Goal: Information Seeking & Learning: Learn about a topic

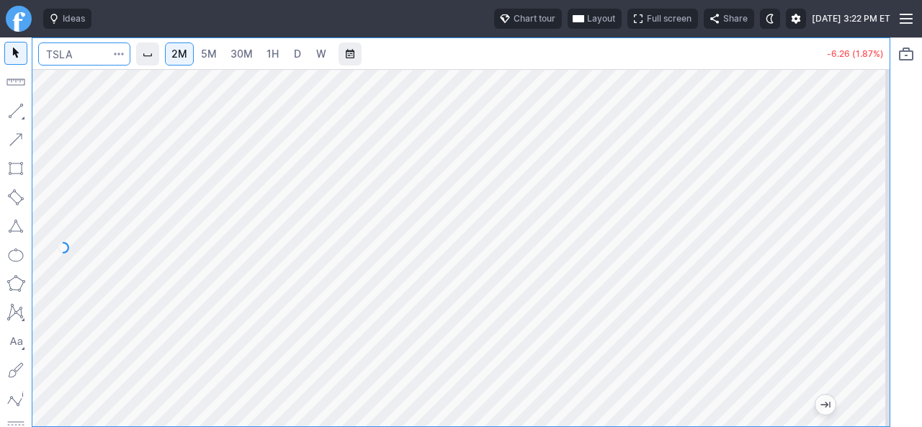
click at [88, 61] on input "Search" at bounding box center [84, 54] width 92 height 23
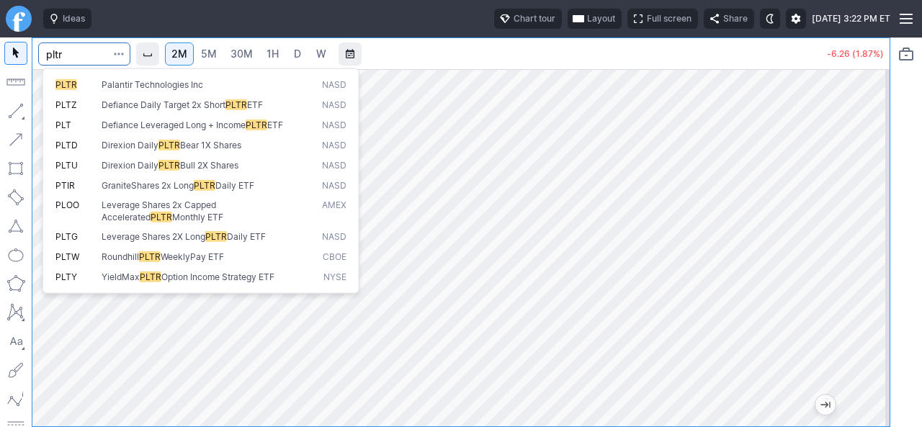
type input "pltr"
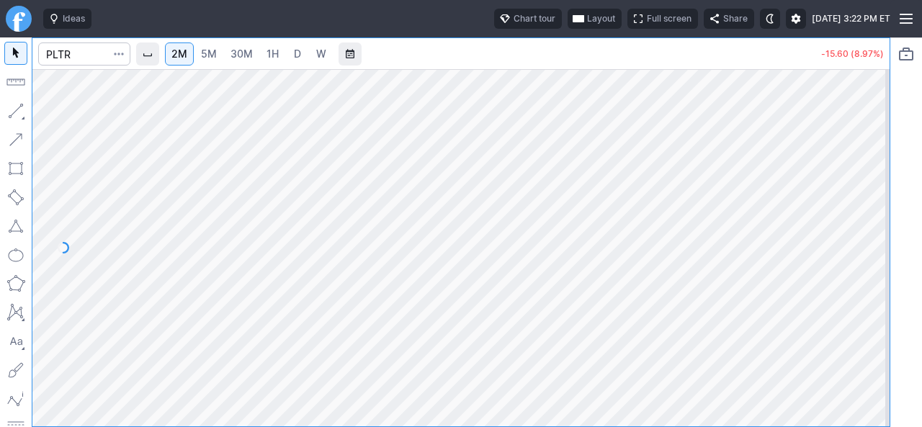
click at [309, 51] on link "D" at bounding box center [297, 54] width 23 height 23
click at [870, 102] on div at bounding box center [874, 244] width 30 height 321
drag, startPoint x: 874, startPoint y: 271, endPoint x: 887, endPoint y: 250, distance: 25.0
click at [887, 250] on div at bounding box center [874, 244] width 30 height 321
drag, startPoint x: 886, startPoint y: 285, endPoint x: 892, endPoint y: 250, distance: 35.1
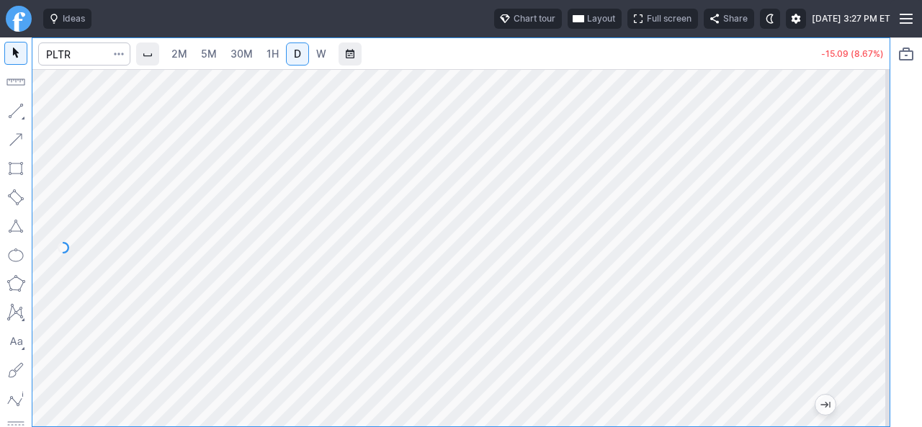
click at [892, 250] on div "2M 5M 30M 1H D W -15.09 (8.67%)" at bounding box center [461, 232] width 922 height 390
drag, startPoint x: 870, startPoint y: 263, endPoint x: 872, endPoint y: 185, distance: 77.8
click at [872, 185] on div at bounding box center [874, 244] width 30 height 321
drag, startPoint x: 877, startPoint y: 189, endPoint x: 860, endPoint y: 269, distance: 81.1
click at [860, 269] on div at bounding box center [874, 244] width 30 height 321
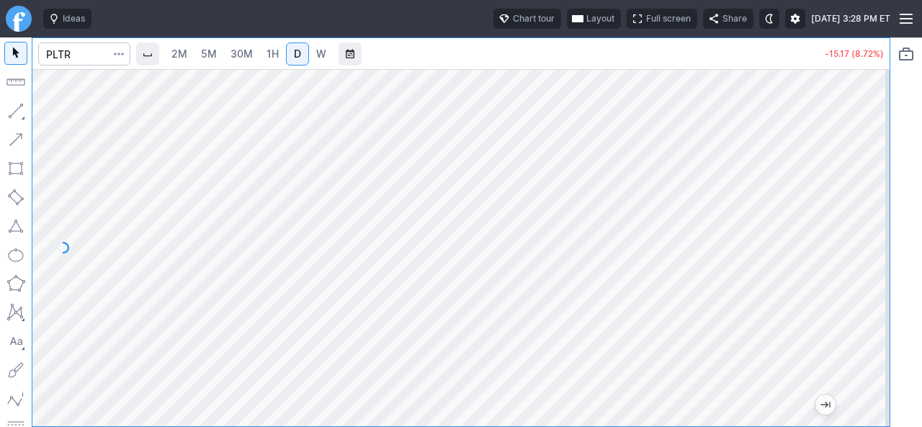
drag, startPoint x: 875, startPoint y: 233, endPoint x: 877, endPoint y: 181, distance: 51.9
click at [890, 185] on div "2M 5M 30M 1H D W -15.17 (8.72%)" at bounding box center [461, 232] width 859 height 390
drag, startPoint x: 874, startPoint y: 196, endPoint x: 875, endPoint y: 228, distance: 32.4
click at [875, 228] on div at bounding box center [874, 244] width 30 height 321
click at [836, 238] on div at bounding box center [460, 247] width 857 height 357
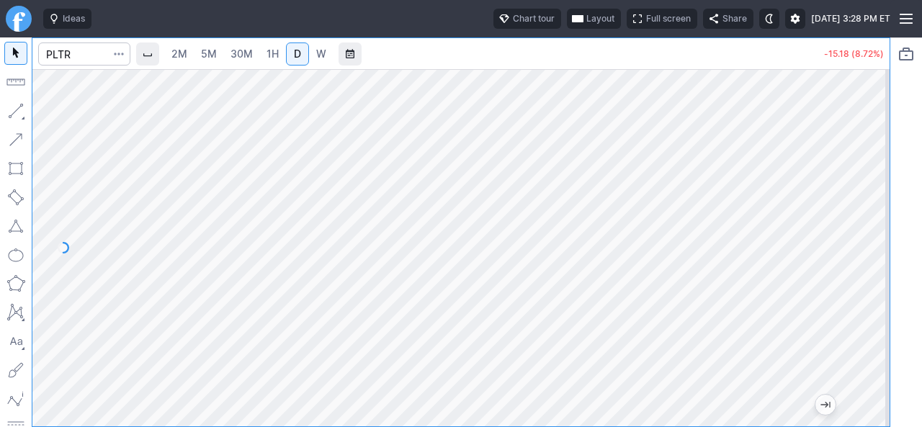
drag, startPoint x: 865, startPoint y: 251, endPoint x: 875, endPoint y: 181, distance: 71.2
click at [875, 181] on div at bounding box center [874, 244] width 30 height 321
drag, startPoint x: 864, startPoint y: 184, endPoint x: 860, endPoint y: 204, distance: 20.6
click at [860, 204] on div at bounding box center [874, 244] width 30 height 321
drag, startPoint x: 884, startPoint y: 207, endPoint x: 863, endPoint y: 282, distance: 77.1
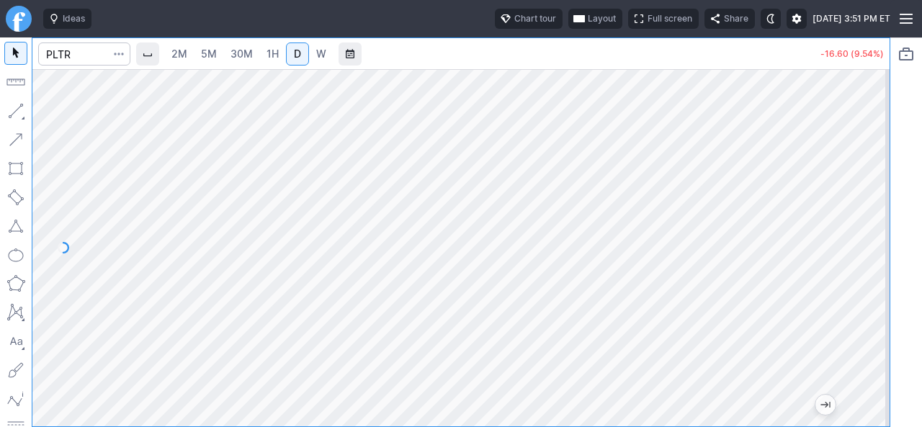
click at [863, 282] on div at bounding box center [874, 244] width 30 height 321
drag, startPoint x: 872, startPoint y: 250, endPoint x: 875, endPoint y: 208, distance: 41.8
click at [875, 208] on div at bounding box center [874, 244] width 30 height 321
click at [859, 253] on div at bounding box center [460, 247] width 857 height 357
drag, startPoint x: 879, startPoint y: 305, endPoint x: 876, endPoint y: 221, distance: 83.6
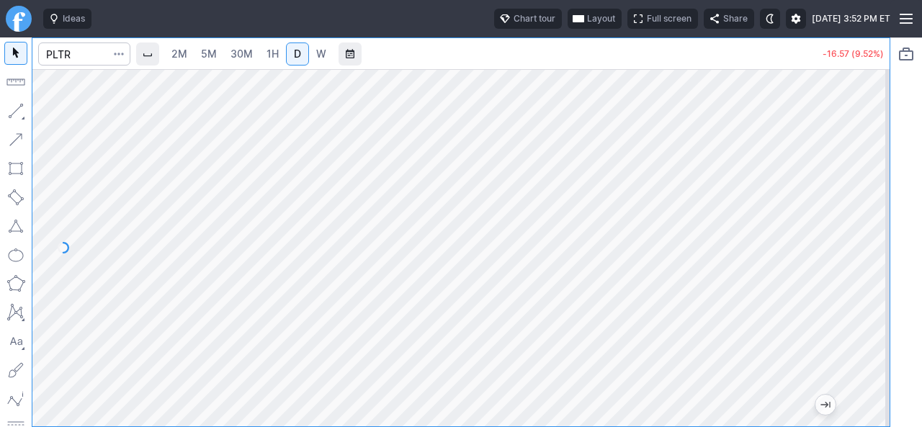
click at [876, 221] on div at bounding box center [874, 244] width 30 height 321
drag, startPoint x: 887, startPoint y: 199, endPoint x: 872, endPoint y: 238, distance: 42.7
click at [872, 238] on div at bounding box center [874, 244] width 30 height 321
drag, startPoint x: 873, startPoint y: 269, endPoint x: 870, endPoint y: 209, distance: 59.9
click at [870, 209] on div at bounding box center [874, 244] width 30 height 321
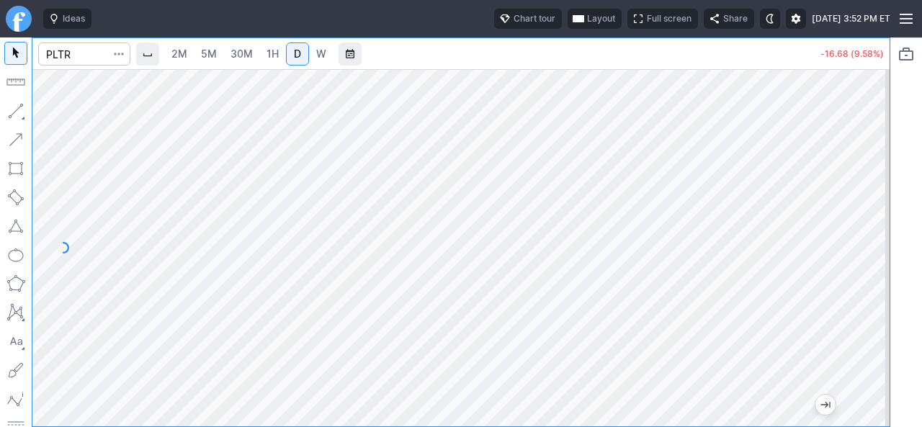
drag, startPoint x: 870, startPoint y: 209, endPoint x: 870, endPoint y: 220, distance: 10.8
click at [870, 220] on div at bounding box center [874, 244] width 30 height 321
drag, startPoint x: 870, startPoint y: 220, endPoint x: 869, endPoint y: 241, distance: 21.6
click at [869, 241] on div at bounding box center [874, 244] width 30 height 321
drag, startPoint x: 869, startPoint y: 246, endPoint x: 860, endPoint y: 278, distance: 33.5
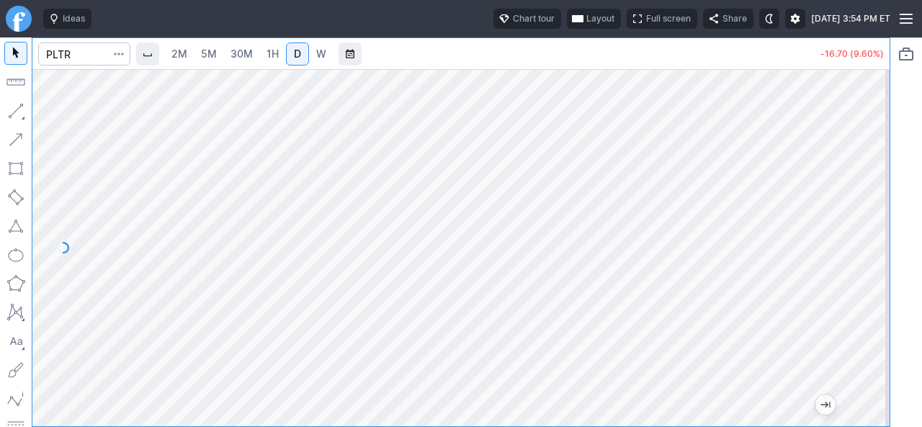
click at [866, 270] on div at bounding box center [874, 244] width 30 height 321
drag, startPoint x: 881, startPoint y: 269, endPoint x: 862, endPoint y: 304, distance: 40.3
click at [875, 300] on div at bounding box center [874, 244] width 30 height 321
drag, startPoint x: 870, startPoint y: 237, endPoint x: 863, endPoint y: 270, distance: 33.9
click at [863, 270] on div at bounding box center [874, 244] width 30 height 321
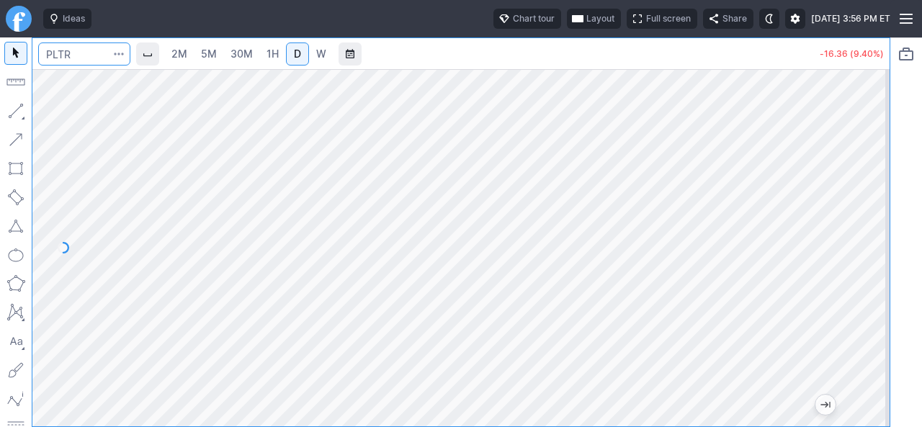
click at [75, 44] on input "Search" at bounding box center [84, 54] width 92 height 23
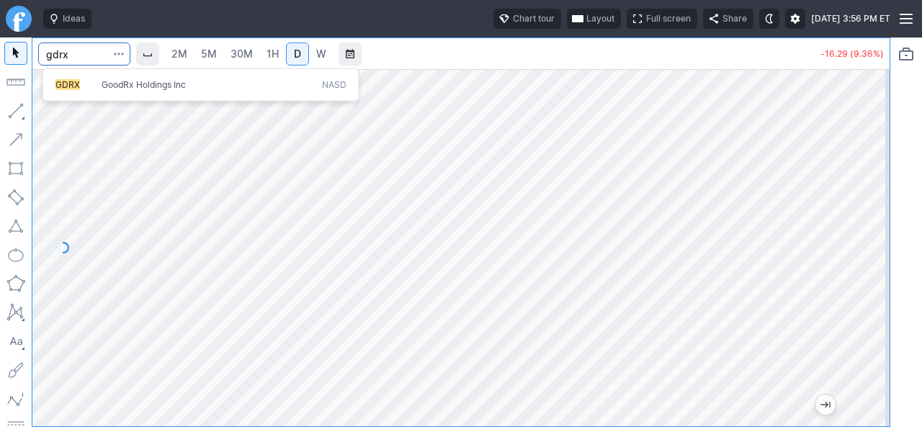
type input "gdrx"
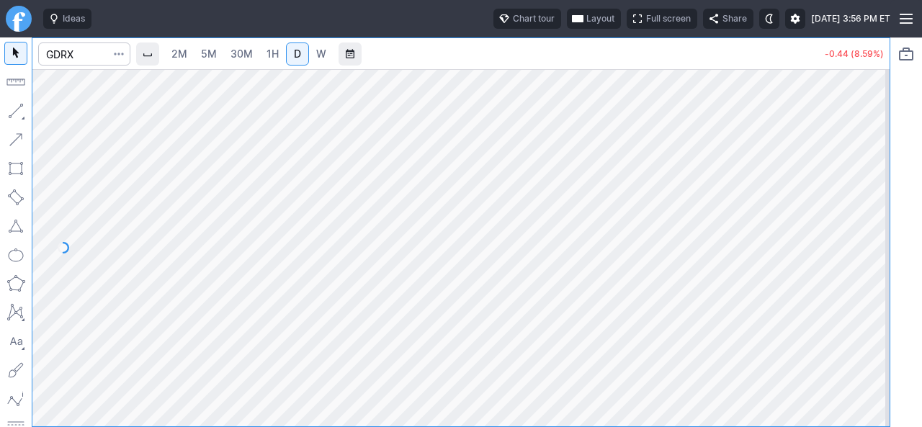
click at [851, 254] on div at bounding box center [460, 247] width 857 height 357
click at [84, 53] on input "Search" at bounding box center [84, 54] width 92 height 23
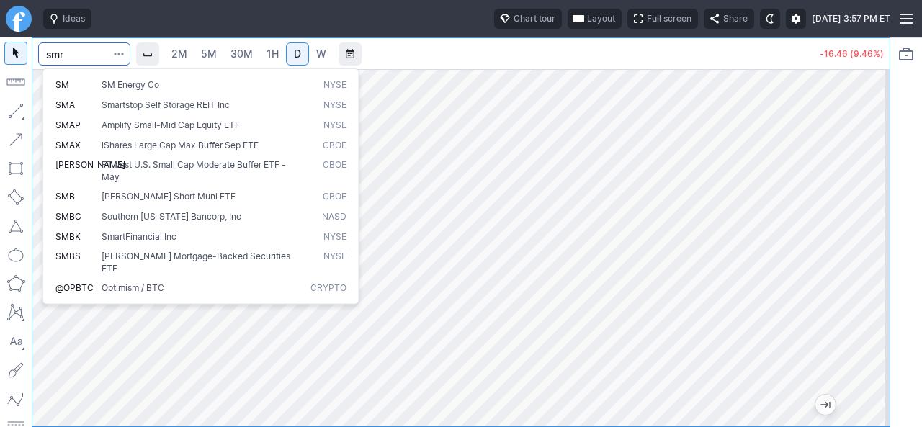
type input "smr"
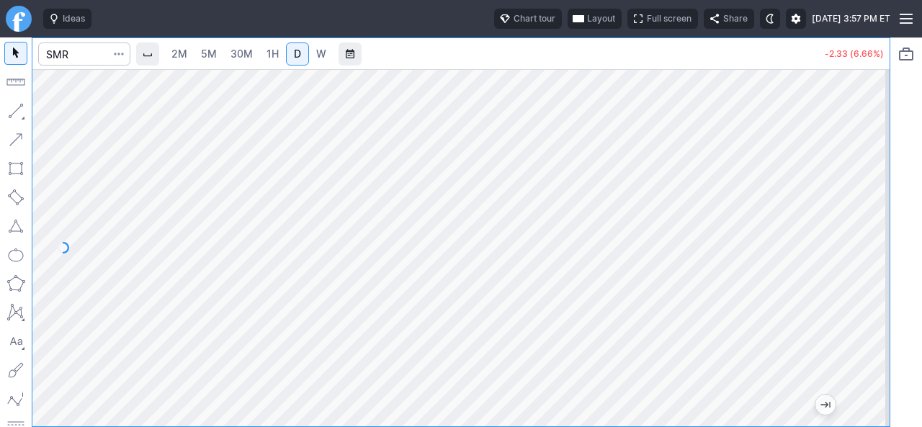
drag, startPoint x: 869, startPoint y: 278, endPoint x: 862, endPoint y: 273, distance: 8.2
click at [862, 273] on div at bounding box center [874, 244] width 30 height 321
click at [97, 52] on input "Search" at bounding box center [84, 54] width 92 height 23
click at [182, 57] on span "2M" at bounding box center [179, 54] width 16 height 12
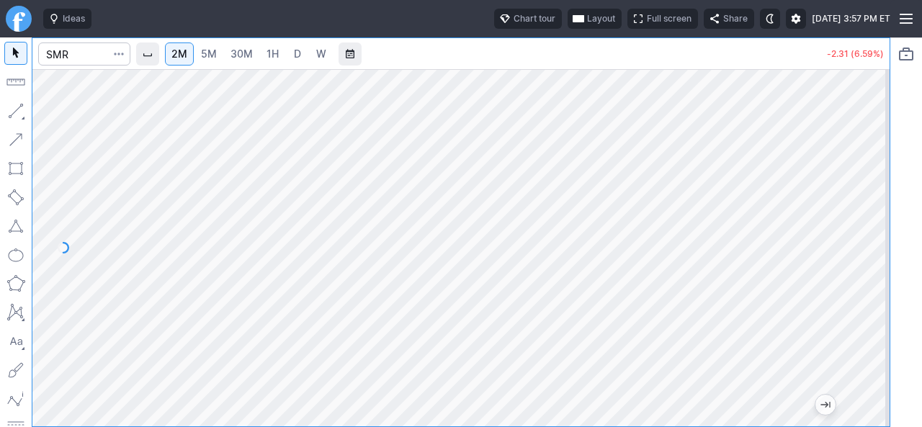
drag, startPoint x: 880, startPoint y: 184, endPoint x: 862, endPoint y: 222, distance: 41.9
click at [872, 214] on div at bounding box center [874, 244] width 30 height 321
drag, startPoint x: 875, startPoint y: 246, endPoint x: 864, endPoint y: 152, distance: 94.3
click at [864, 152] on div at bounding box center [874, 244] width 30 height 321
drag, startPoint x: 867, startPoint y: 288, endPoint x: 879, endPoint y: 246, distance: 44.0
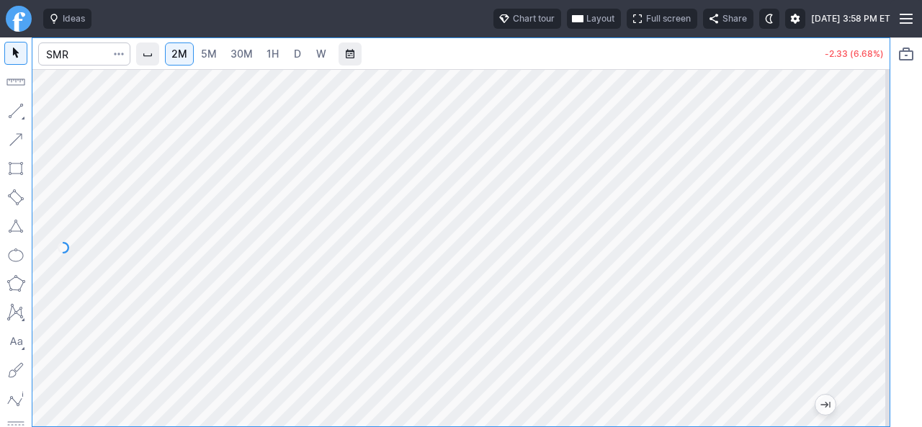
click at [879, 246] on div at bounding box center [874, 244] width 30 height 321
